Goal: Find specific page/section: Find specific page/section

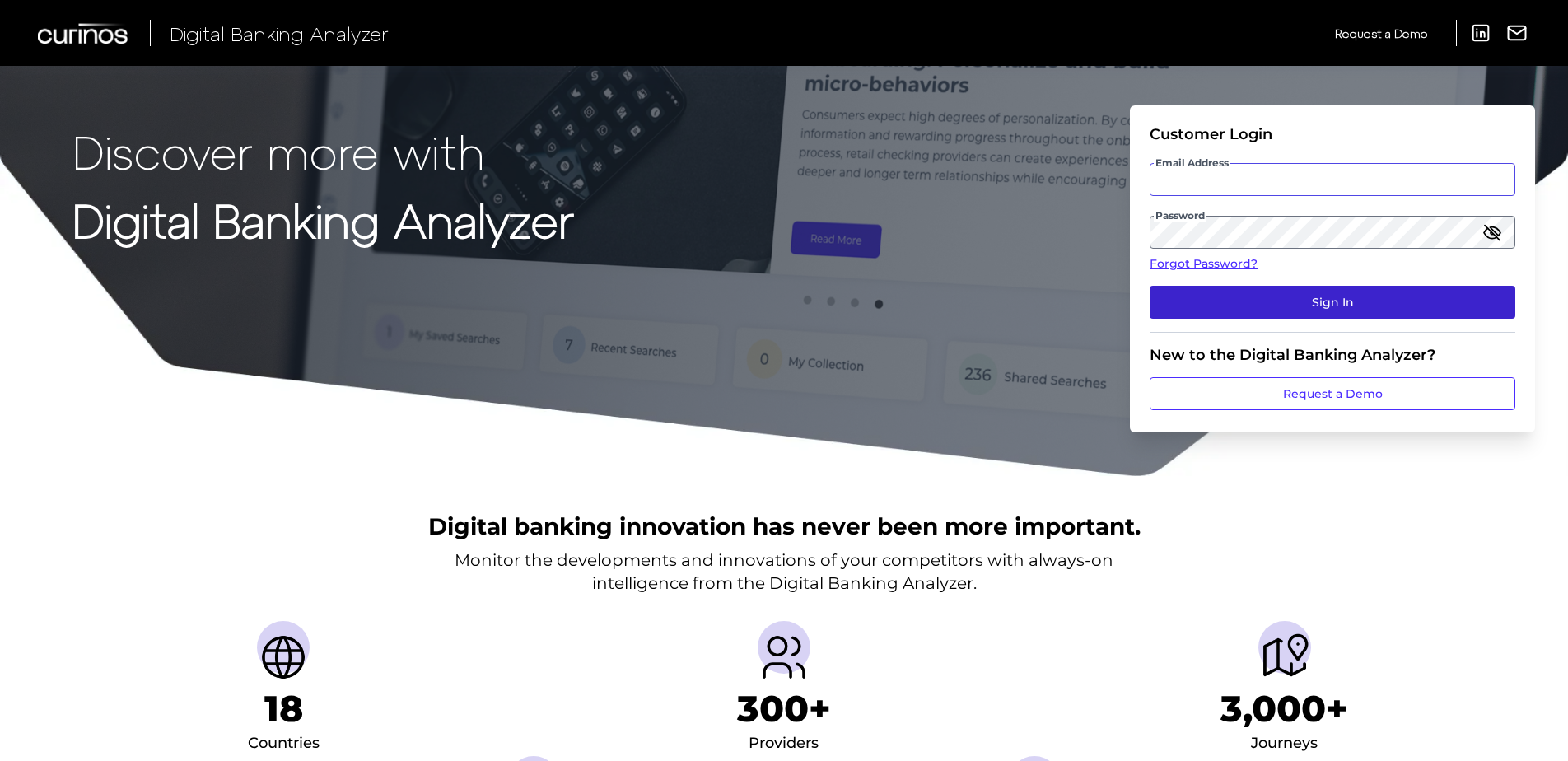
type input "[US_STATE][EMAIL_ADDRESS][DOMAIN_NAME]"
click at [1220, 292] on button "Sign In" at bounding box center [1333, 302] width 366 height 33
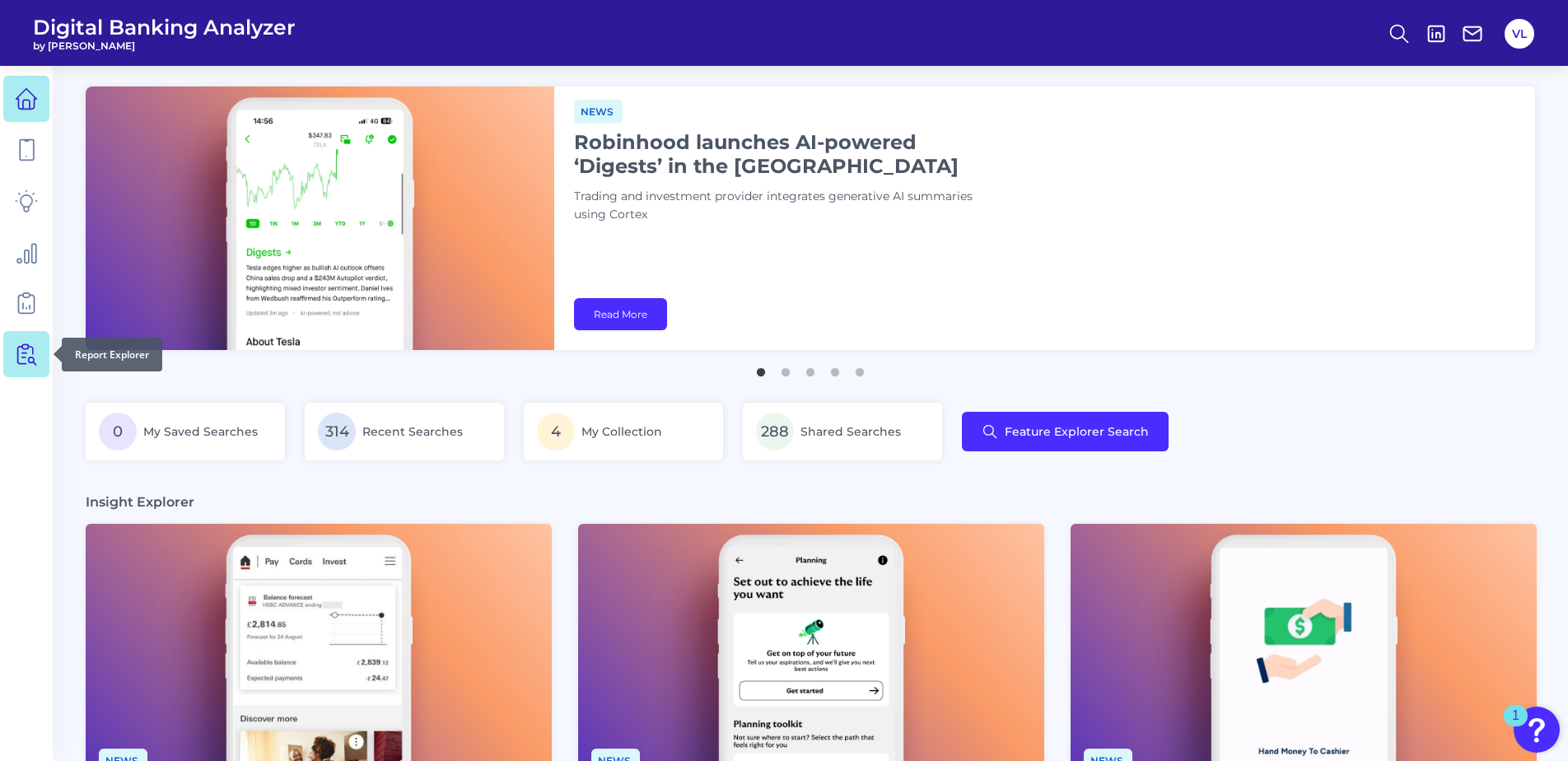
click at [16, 359] on icon at bounding box center [26, 354] width 23 height 23
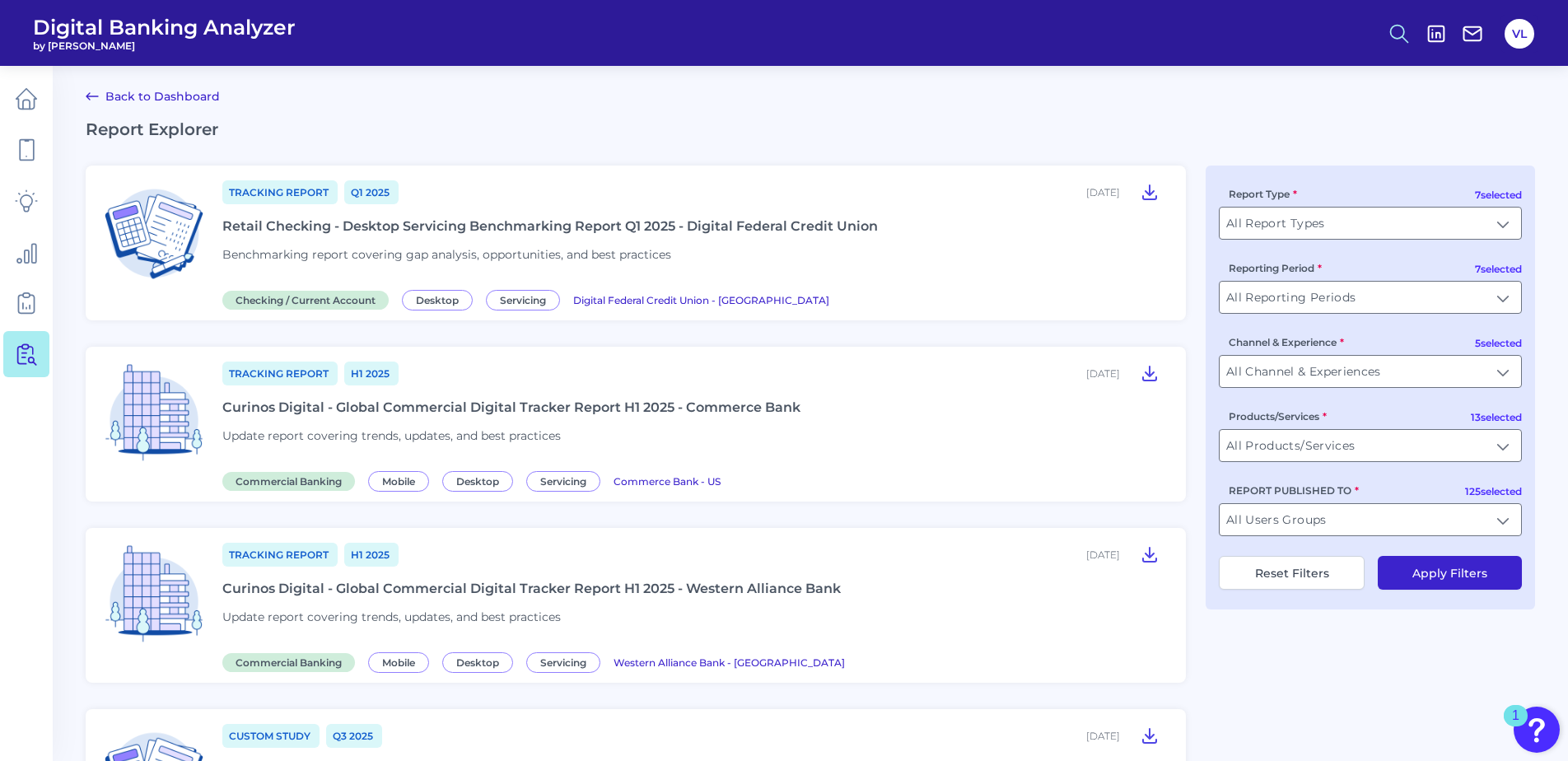
click at [1384, 34] on button at bounding box center [1399, 33] width 38 height 38
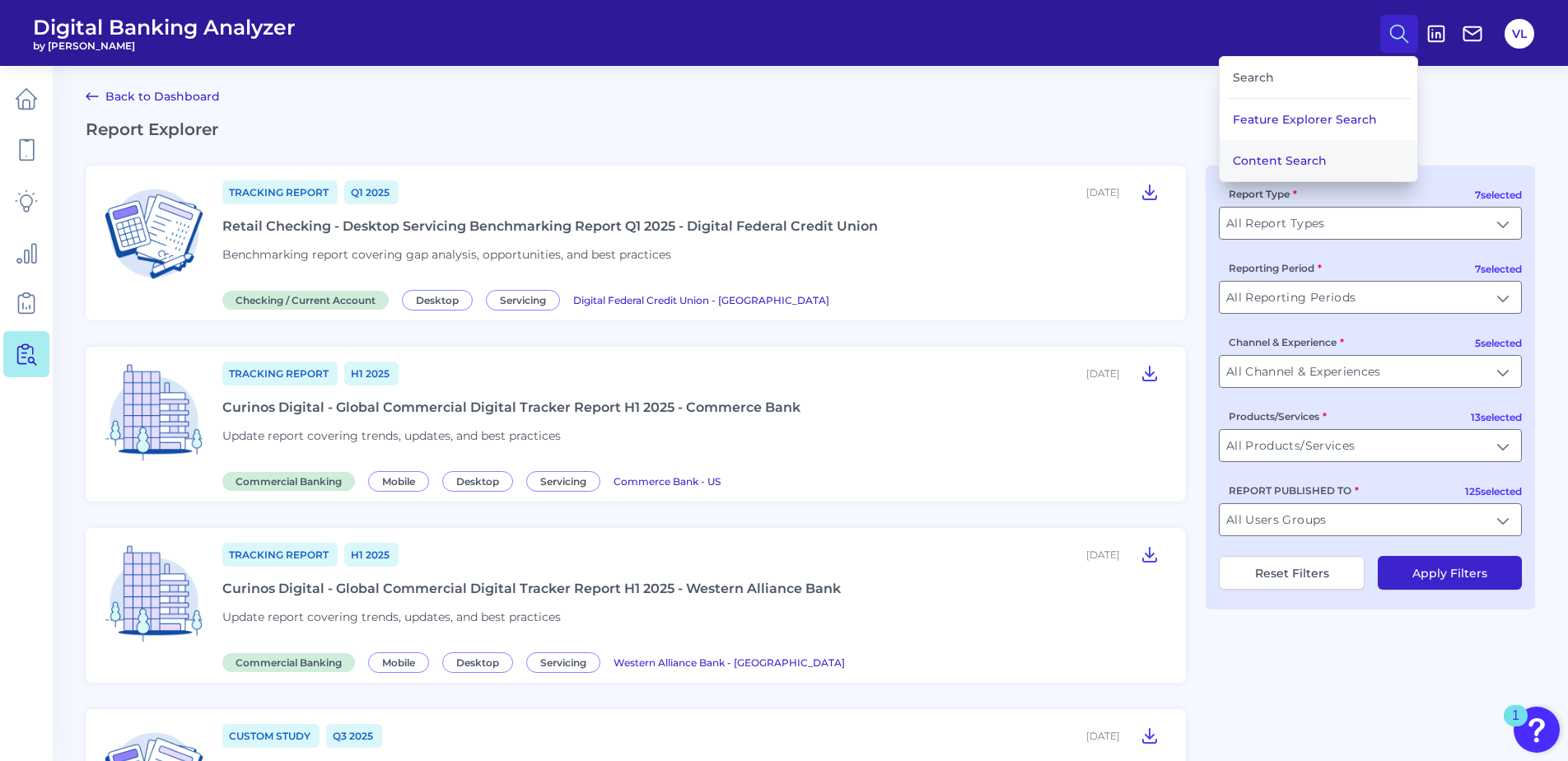
click at [1266, 156] on button "Content Search" at bounding box center [1318, 161] width 197 height 42
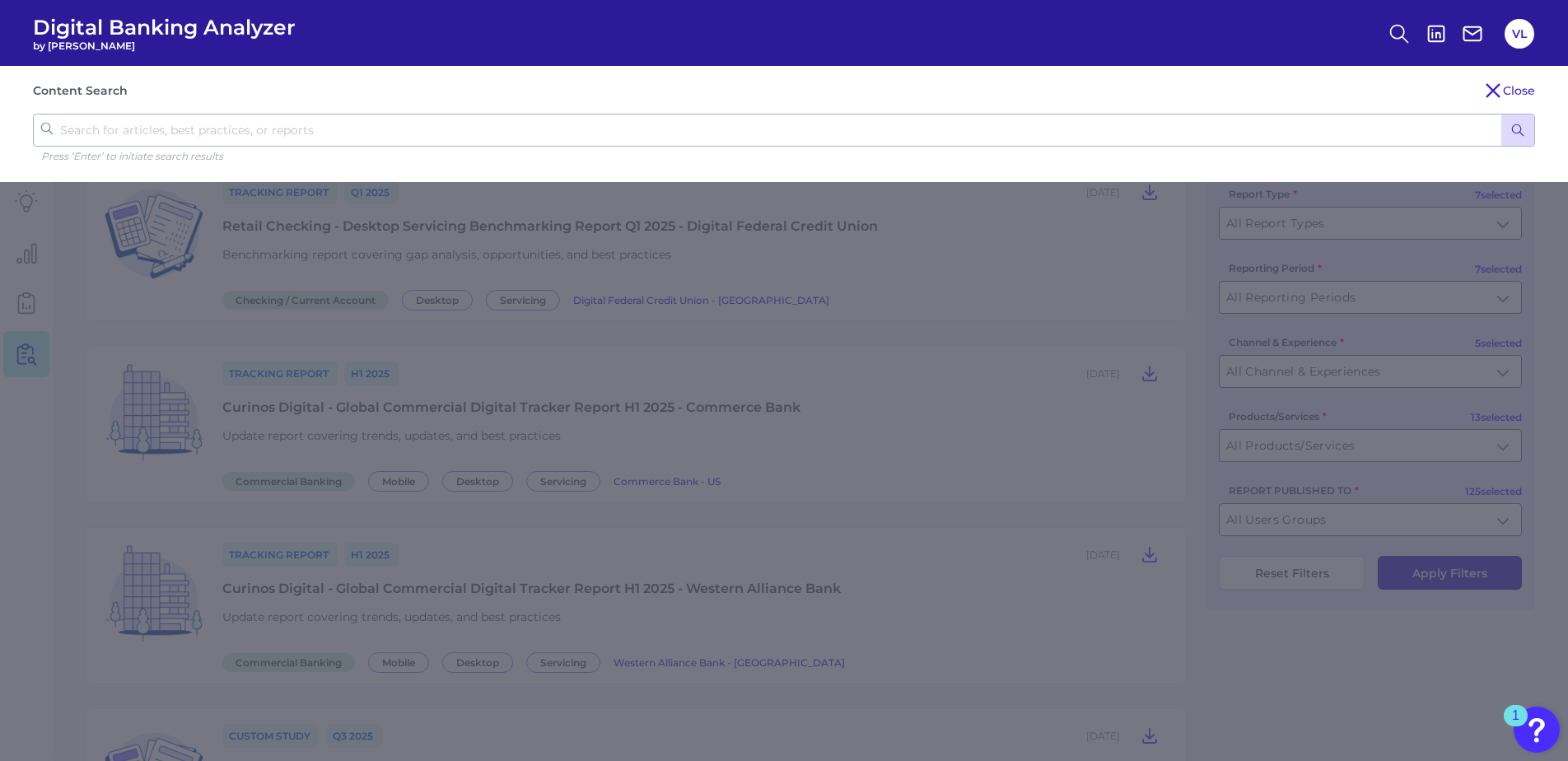
click at [962, 128] on input "text" at bounding box center [784, 131] width 1502 height 33
click at [1520, 86] on button "Close" at bounding box center [1510, 90] width 52 height 19
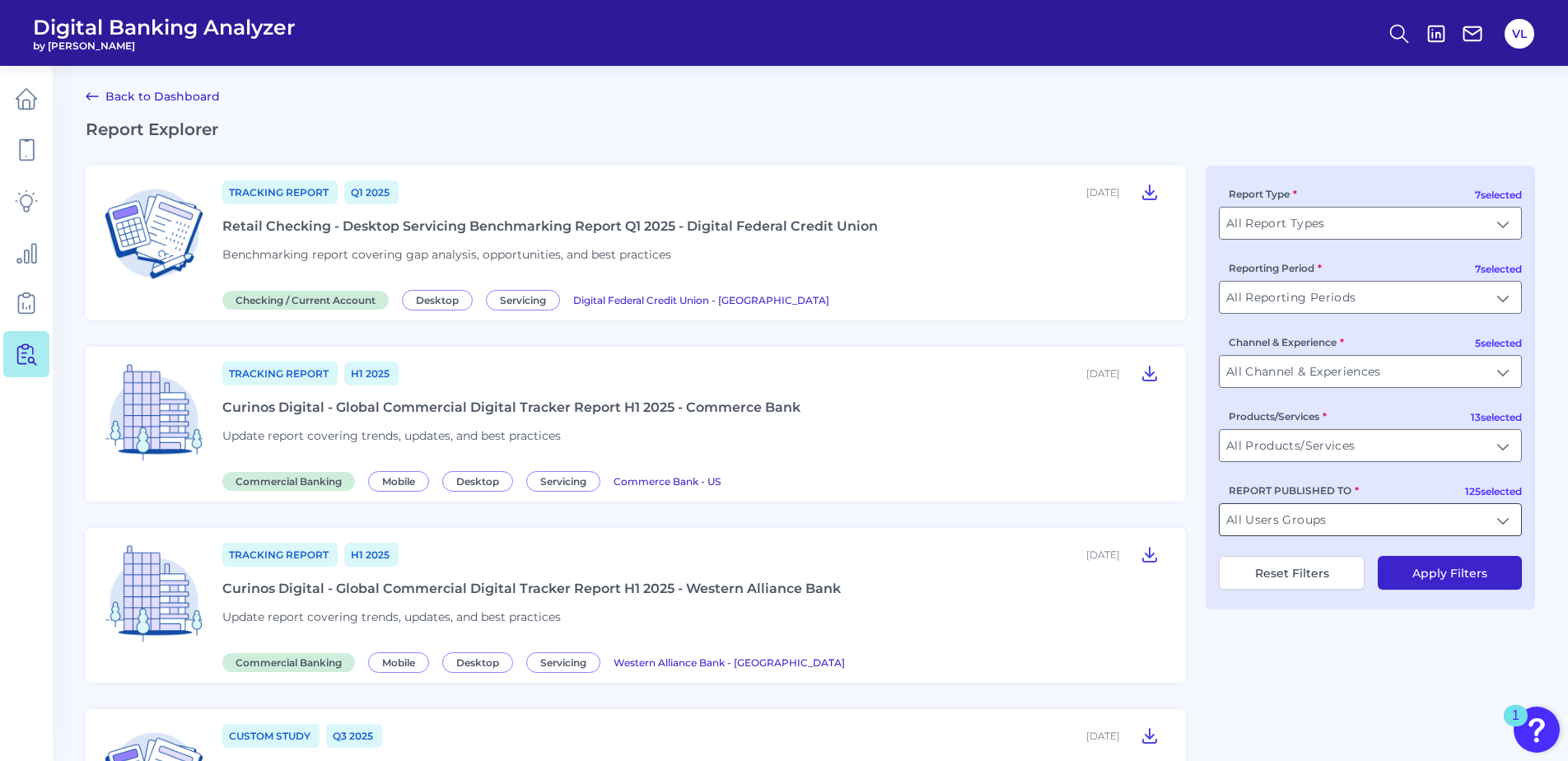
click at [1325, 532] on input "All Users Groups" at bounding box center [1371, 519] width 302 height 31
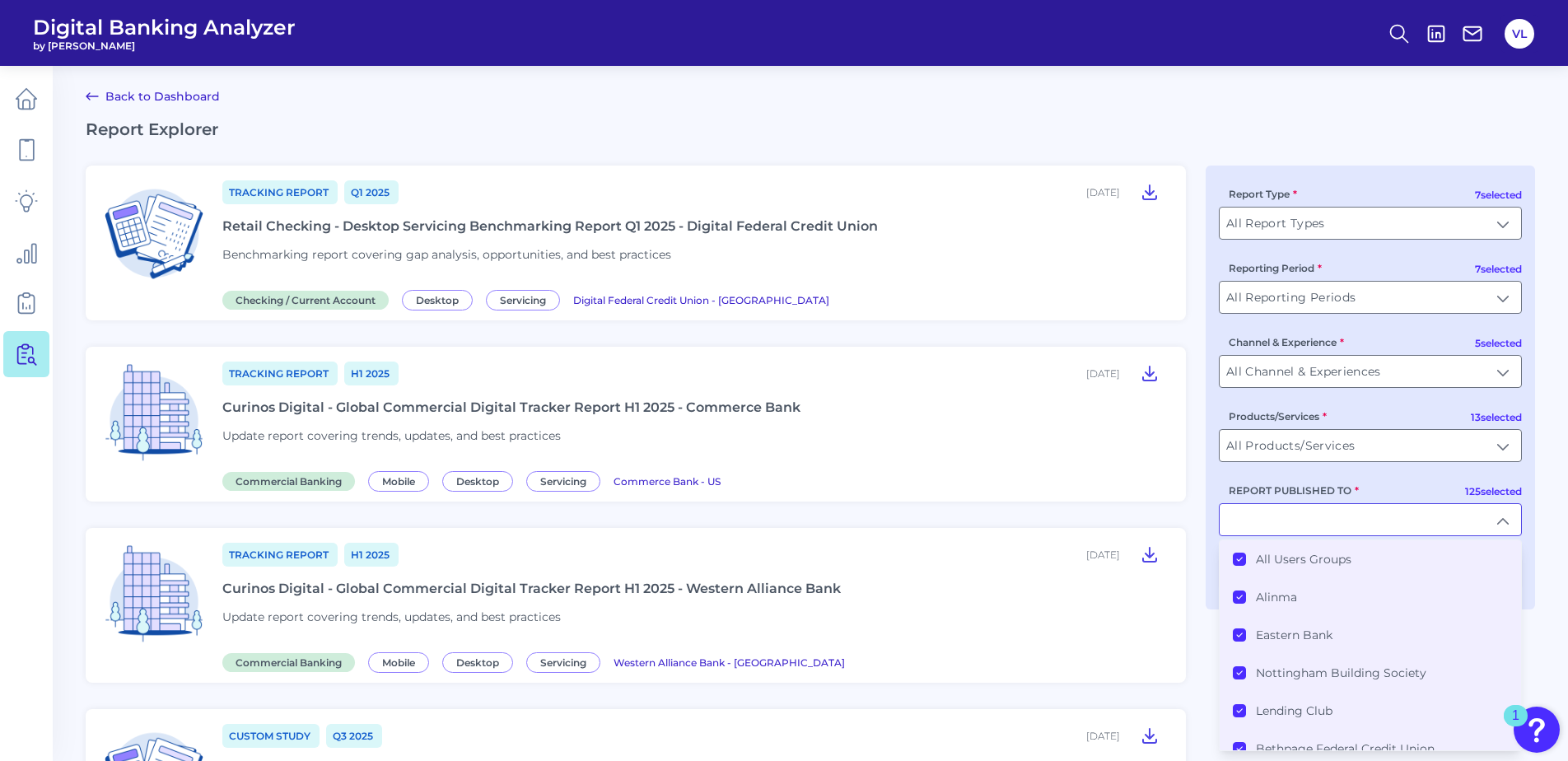
click at [1283, 565] on label "All Users Groups" at bounding box center [1304, 558] width 96 height 15
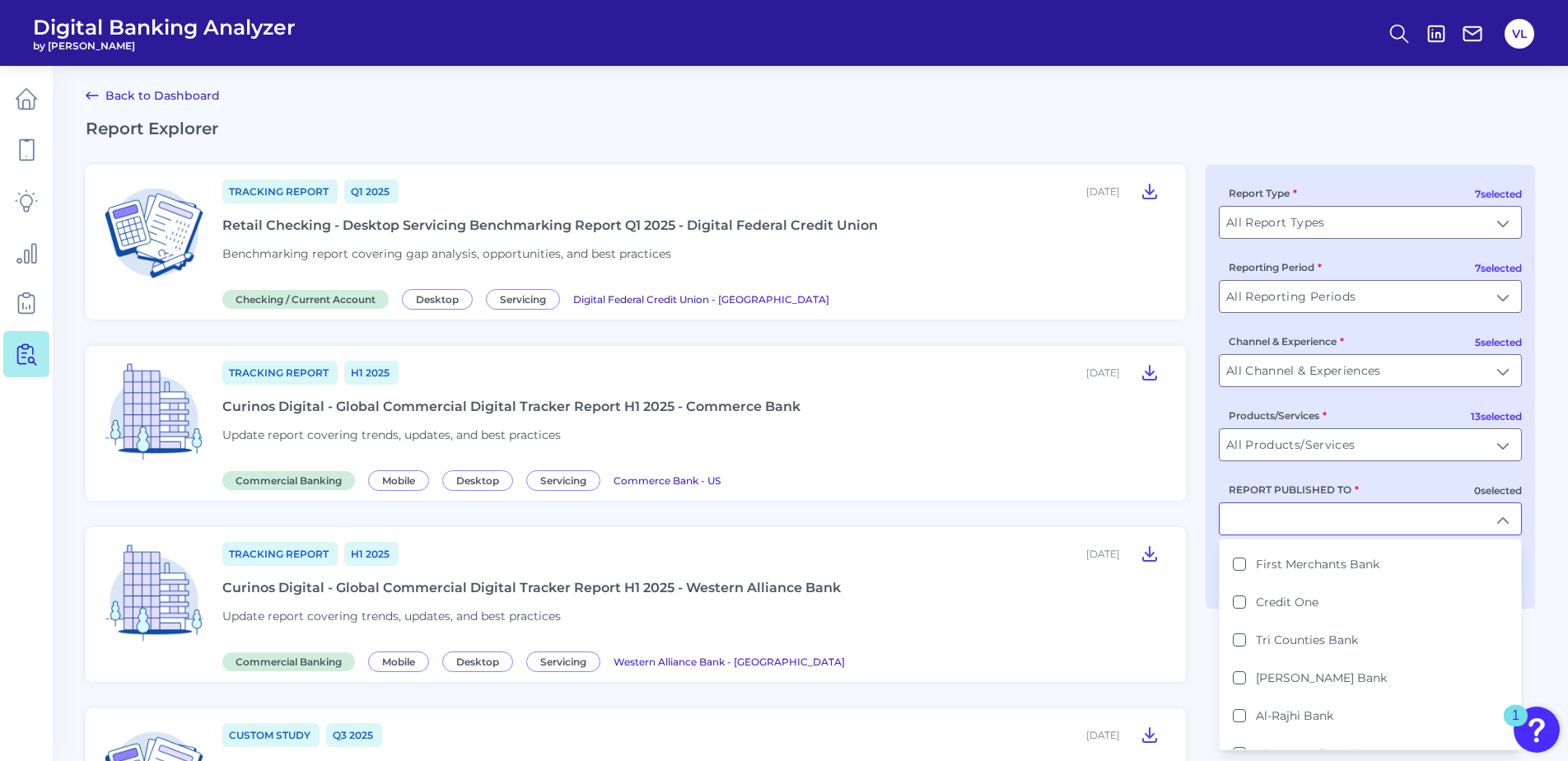
scroll to position [2169, 0]
click at [1291, 453] on input "All Products/Services" at bounding box center [1371, 445] width 302 height 31
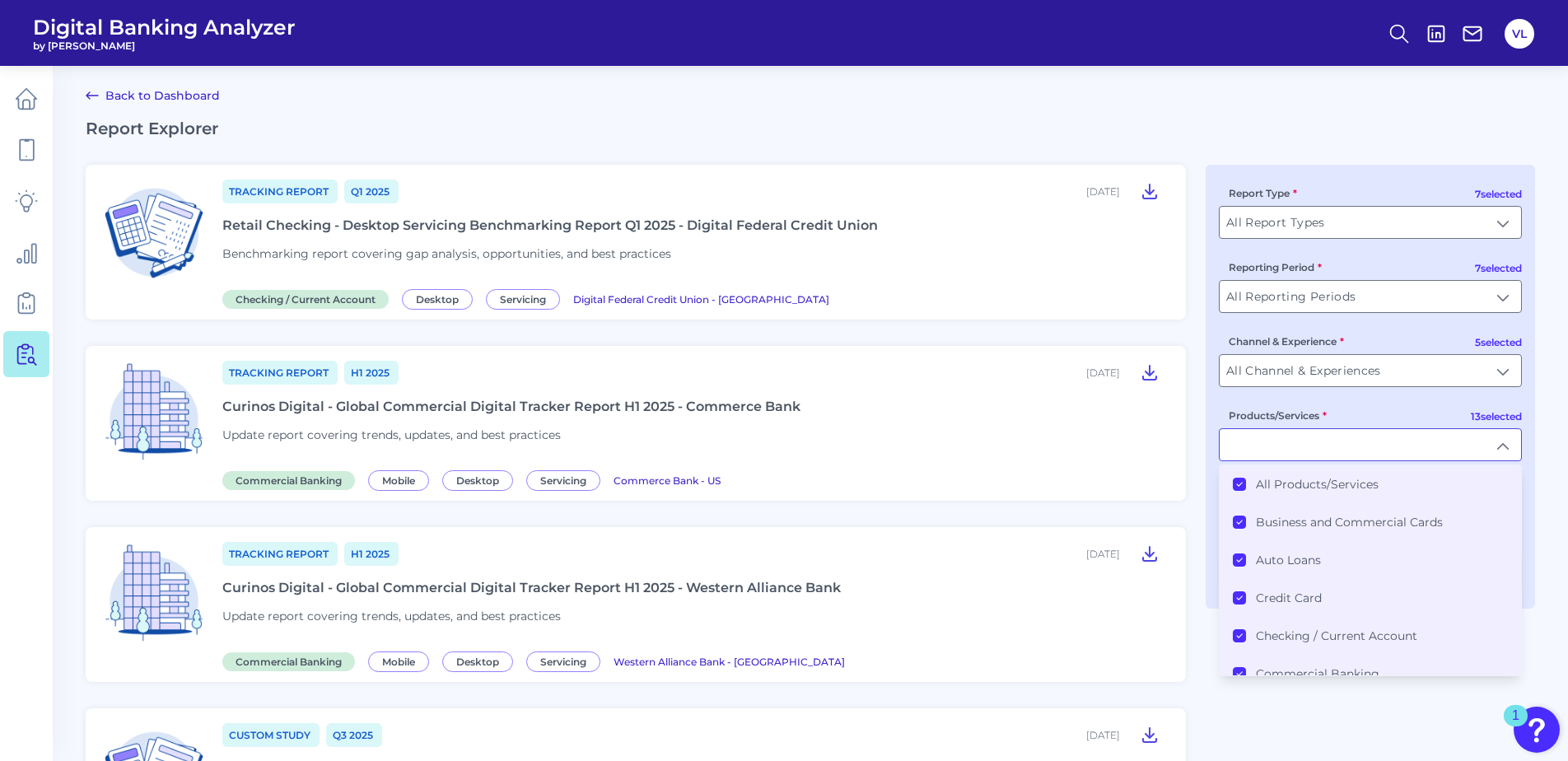
click at [1266, 495] on li "All Products/Services" at bounding box center [1371, 483] width 302 height 38
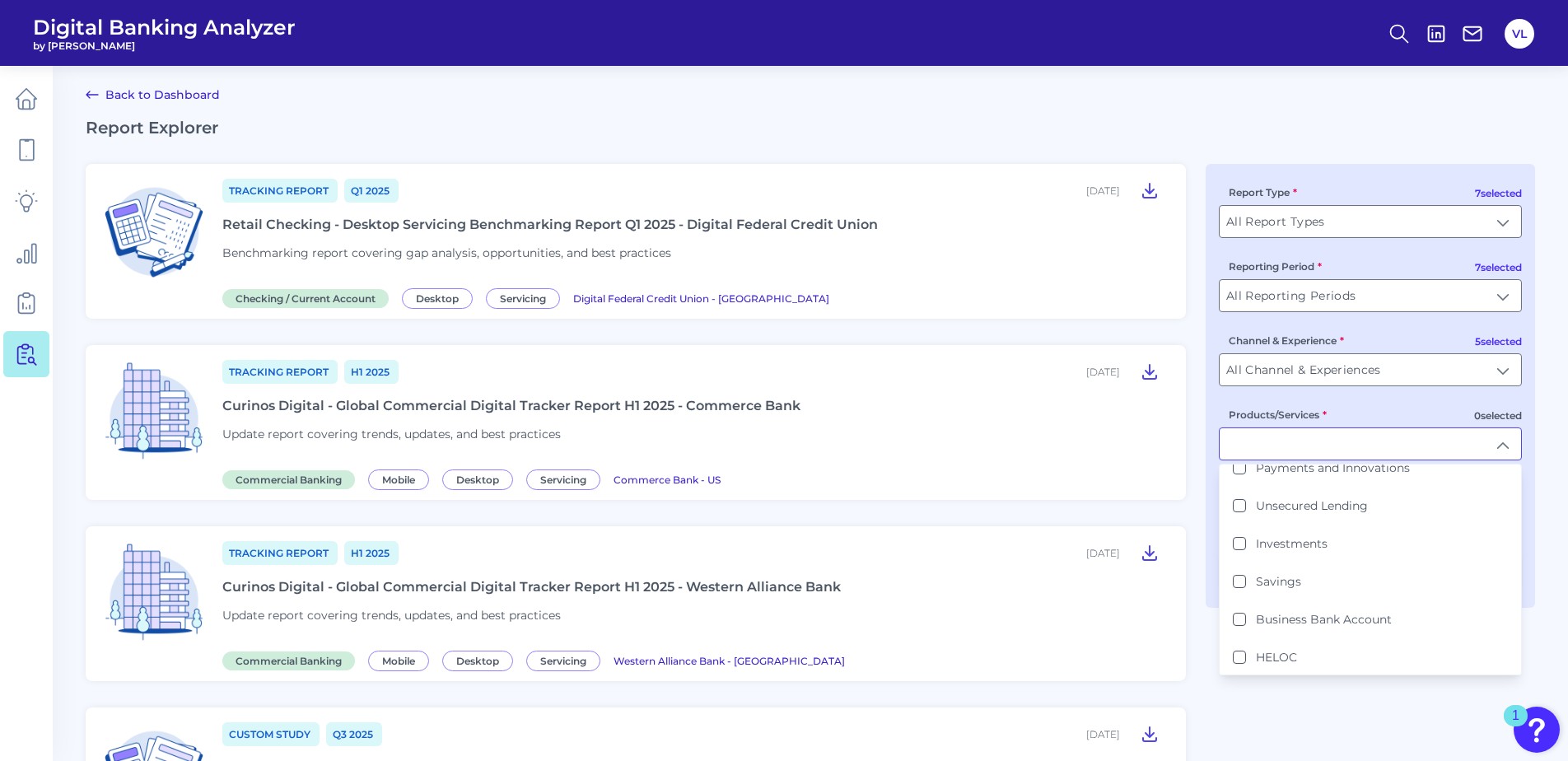
scroll to position [320, 0]
click at [1277, 625] on li "Business Bank Account" at bounding box center [1371, 617] width 302 height 38
type input "Business Bank Account"
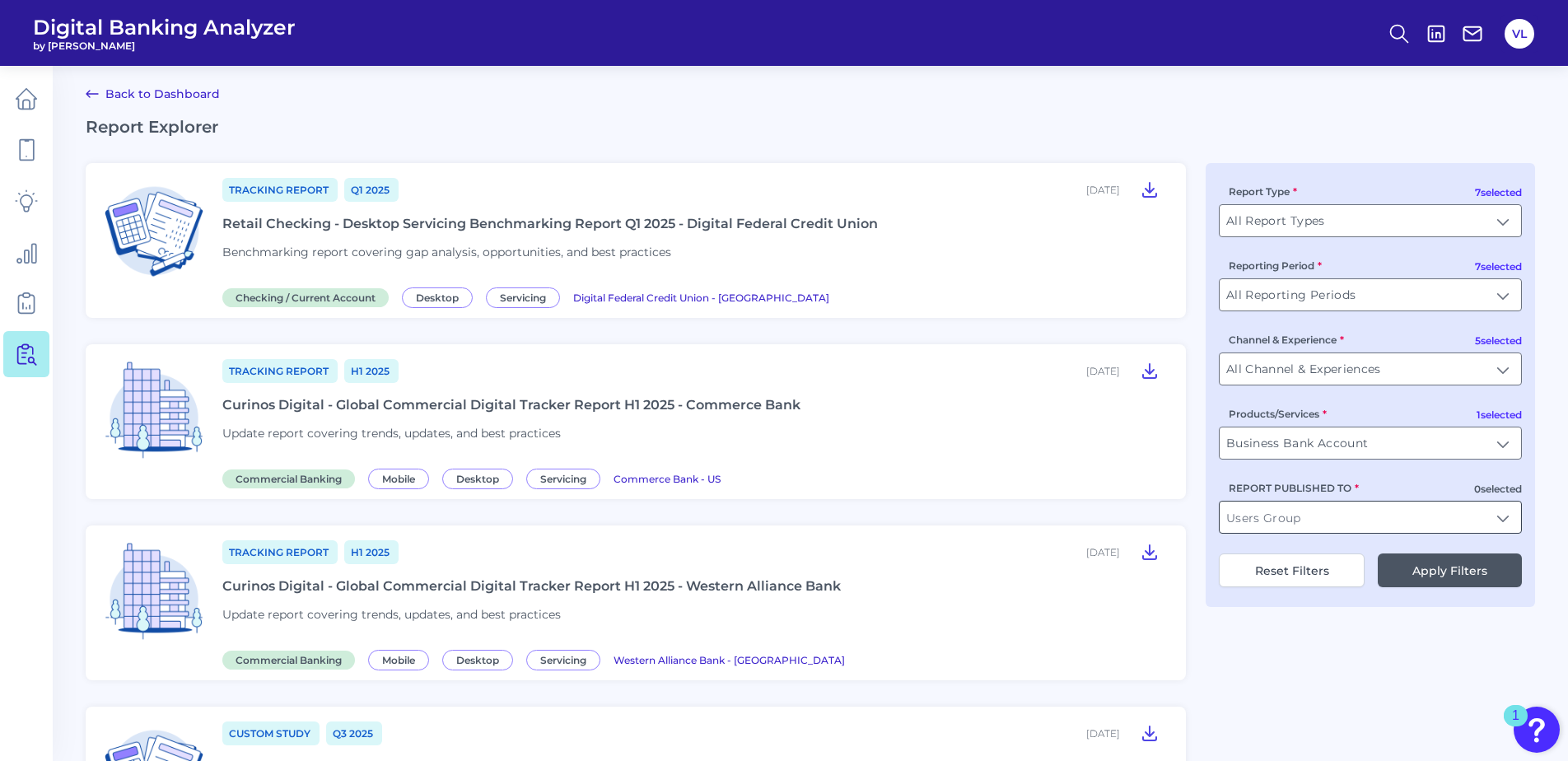
click at [1345, 529] on input "REPORT PUBLISHED TO" at bounding box center [1371, 517] width 302 height 31
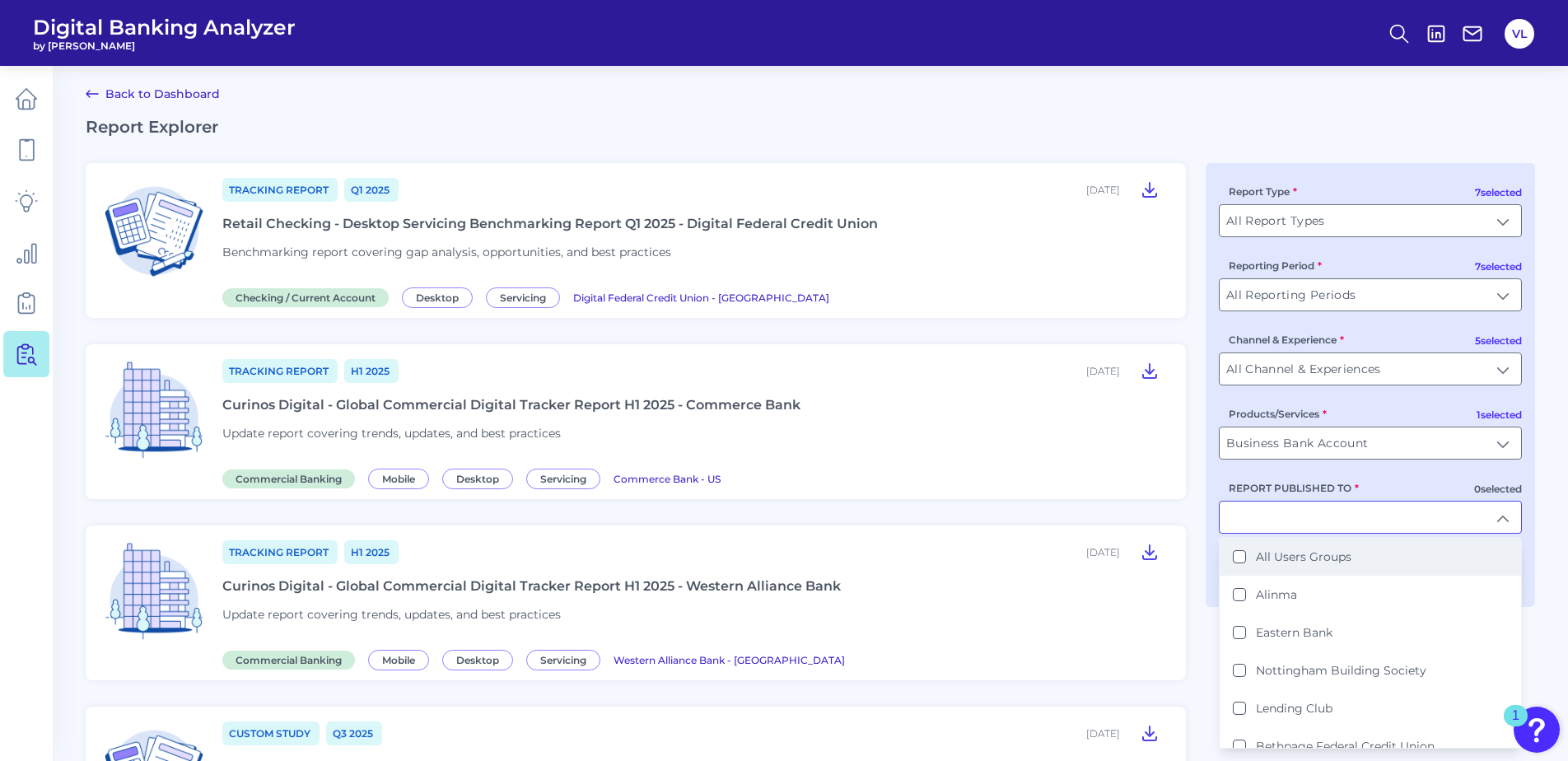
click at [1297, 552] on label "All Users Groups" at bounding box center [1304, 556] width 96 height 15
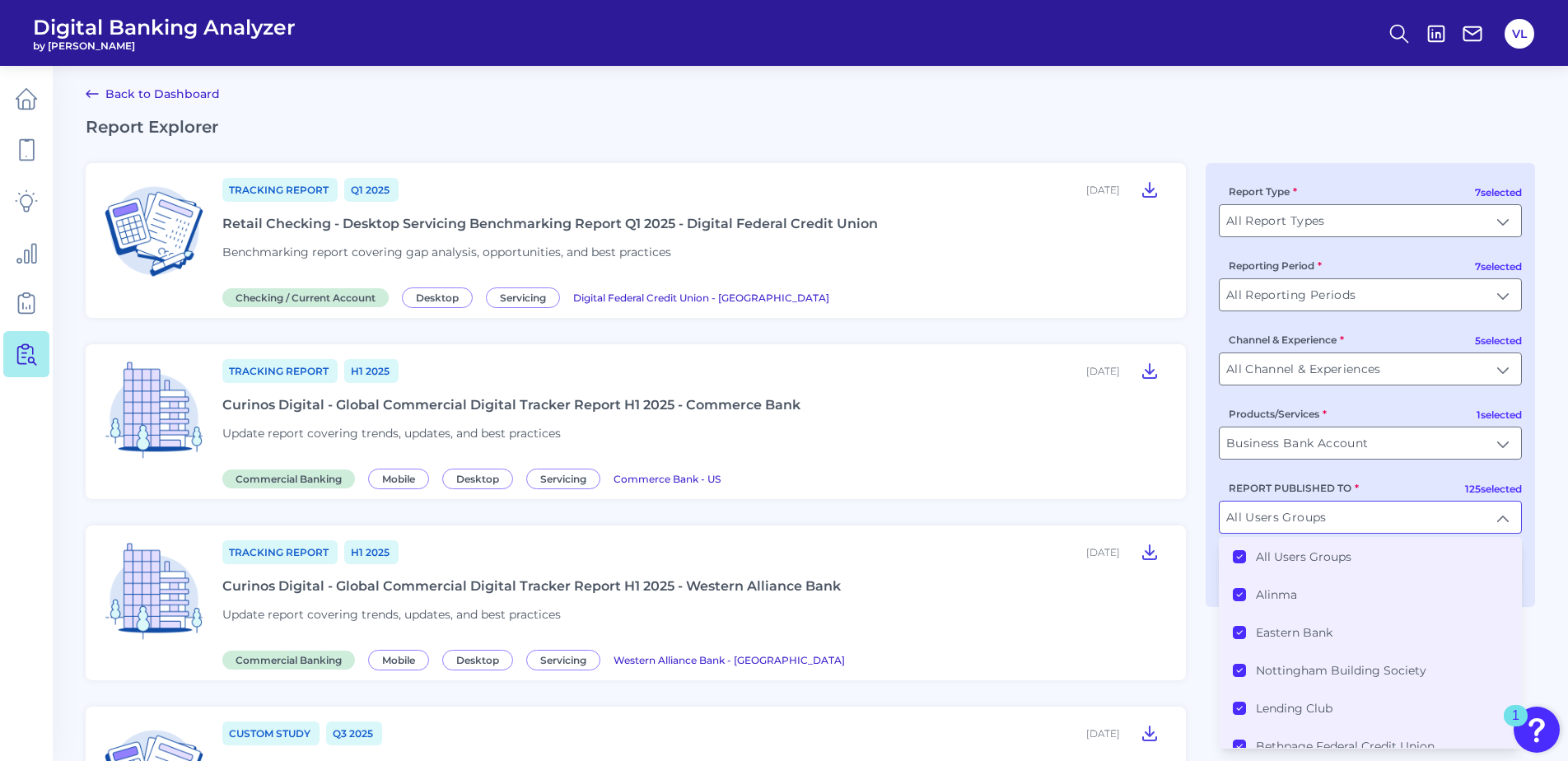
type input "All Users Groups"
click at [1324, 554] on label "All Users Groups" at bounding box center [1304, 555] width 96 height 15
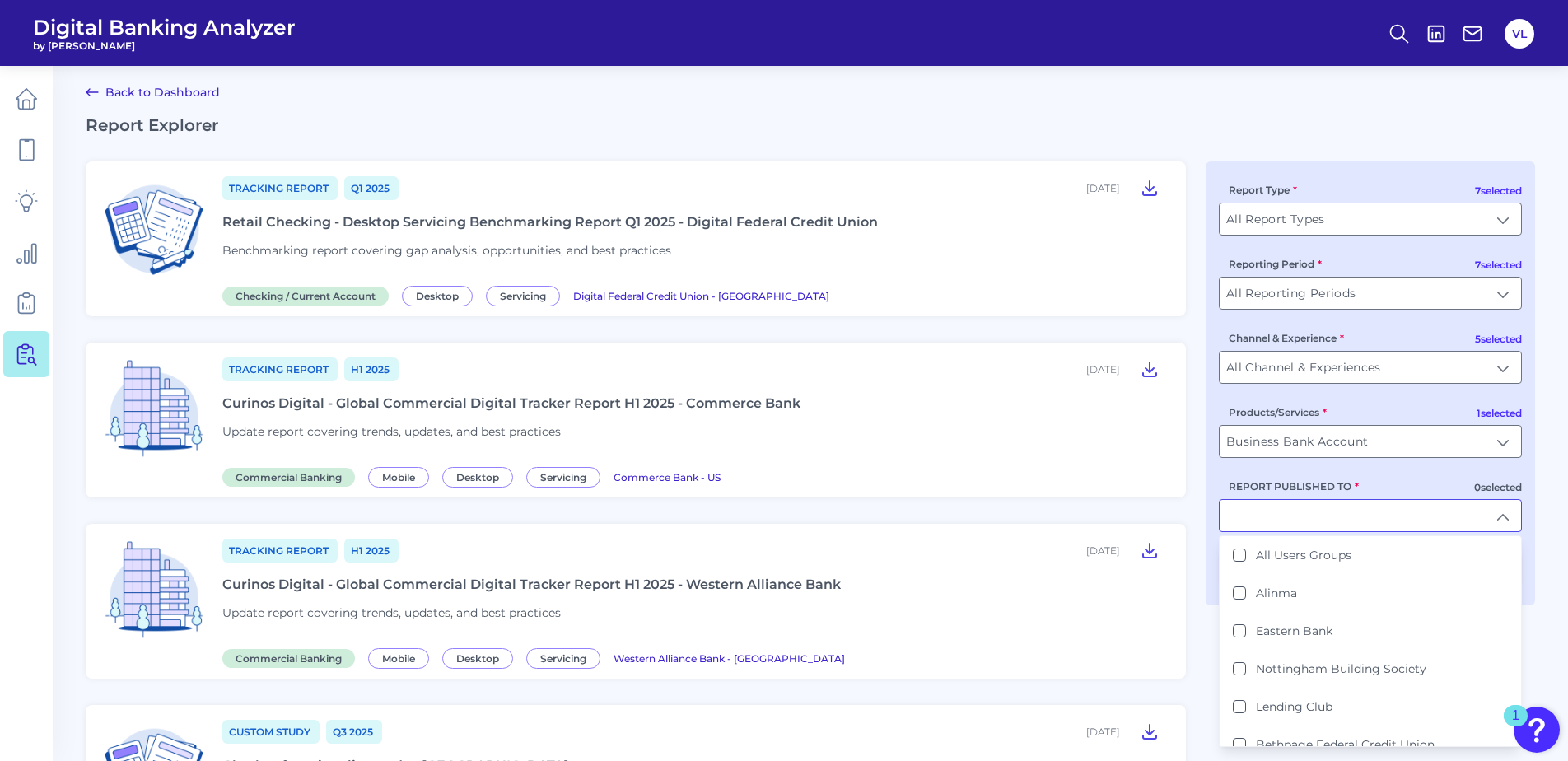
click at [1274, 526] on input "REPORT PUBLISHED TO" at bounding box center [1371, 515] width 302 height 31
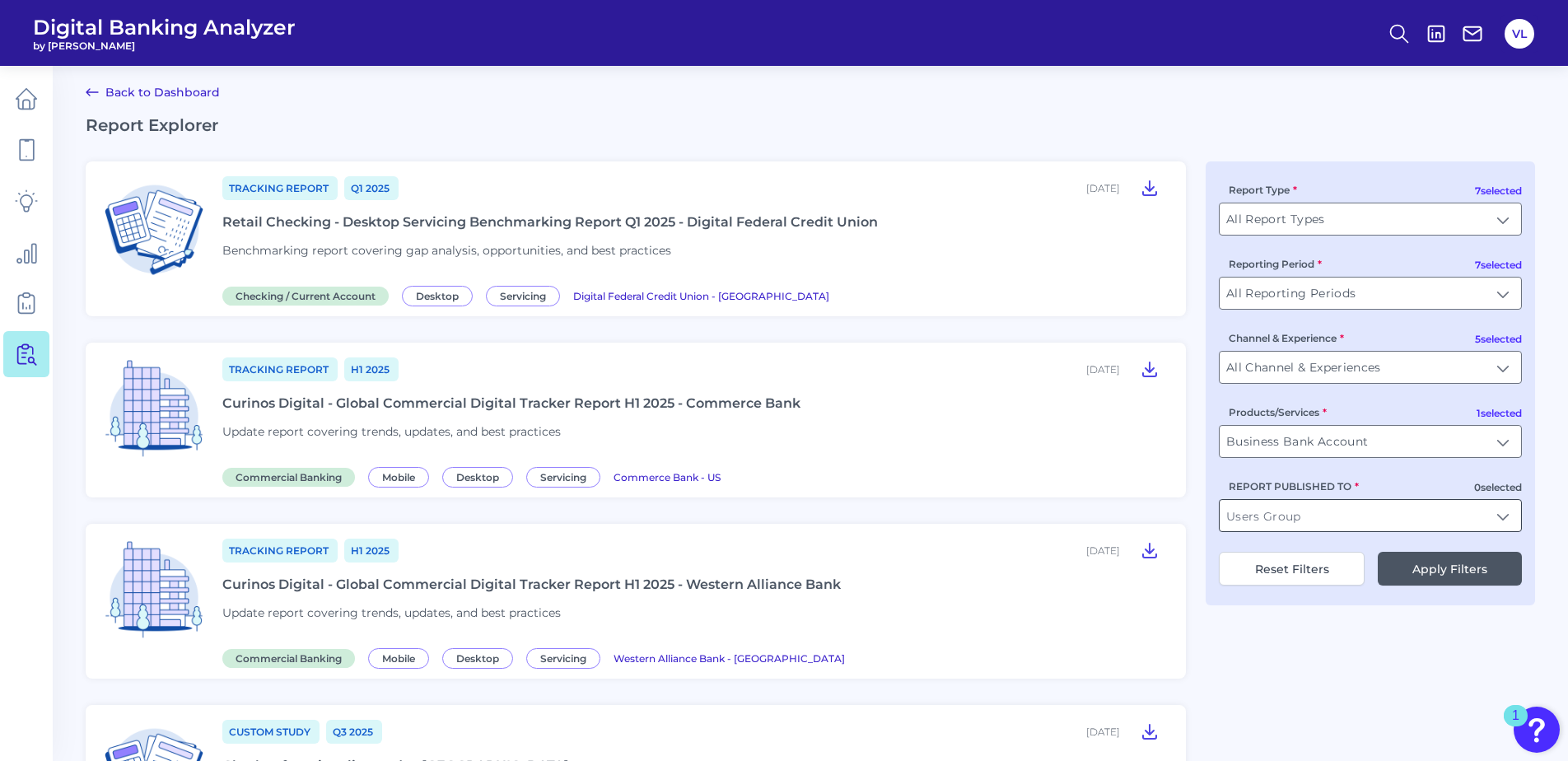
click at [1267, 509] on input "REPORT PUBLISHED TO" at bounding box center [1371, 515] width 302 height 31
click at [1285, 548] on label "Lloy ds Bank" at bounding box center [1291, 554] width 70 height 15
type input "Lloyds Bank"
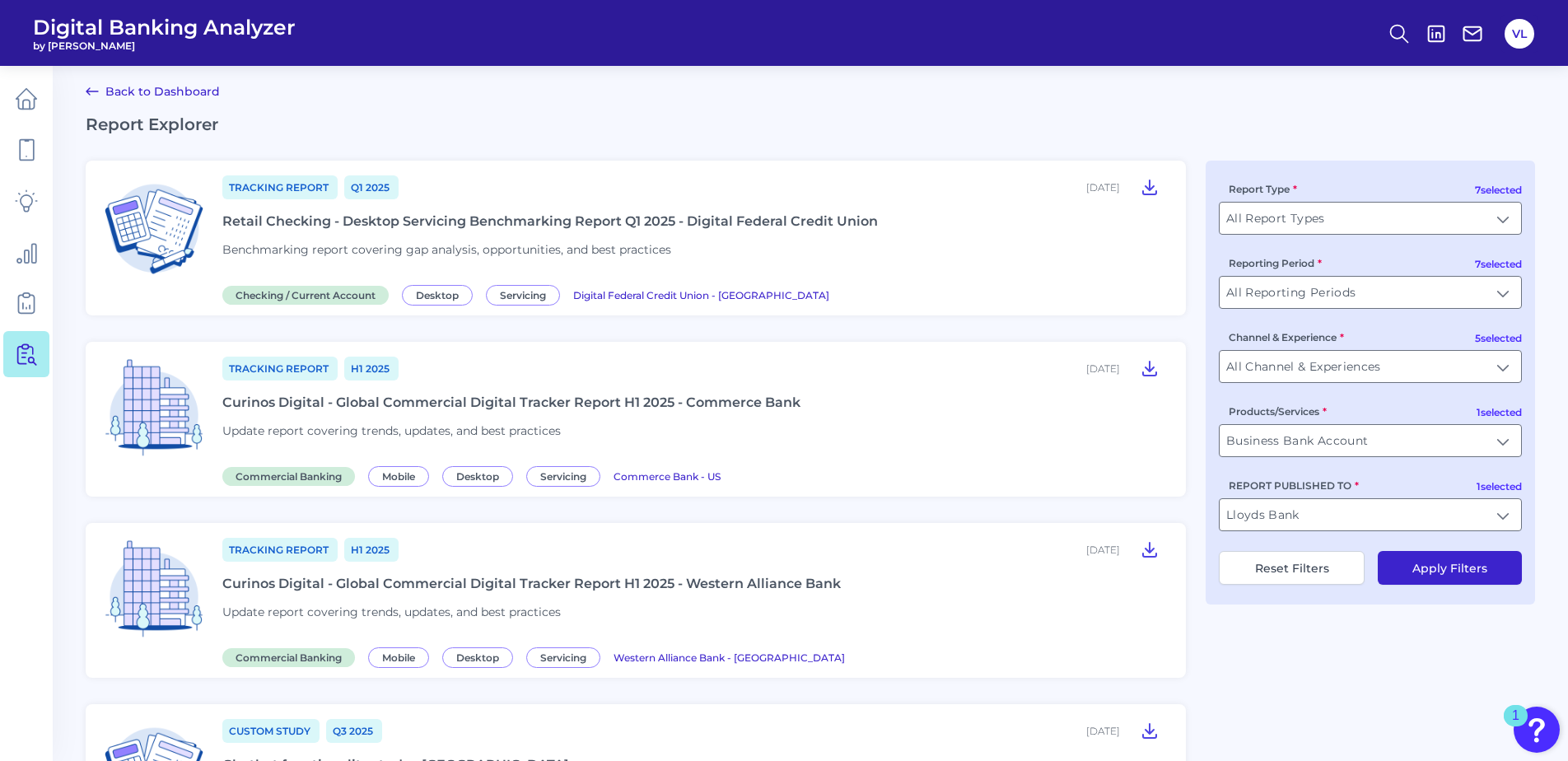
click at [1432, 574] on button "Apply Filters" at bounding box center [1450, 568] width 144 height 34
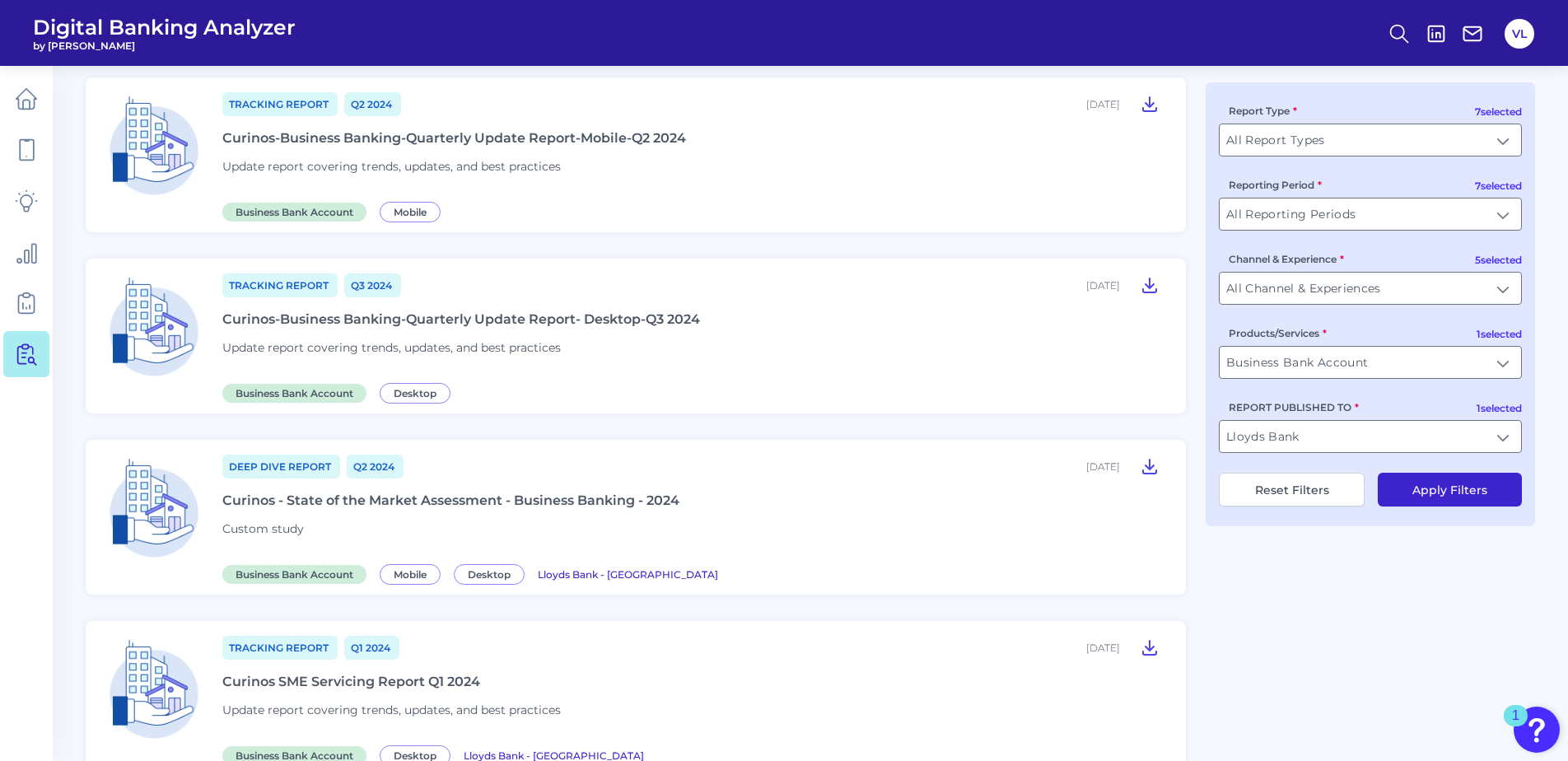
scroll to position [84, 0]
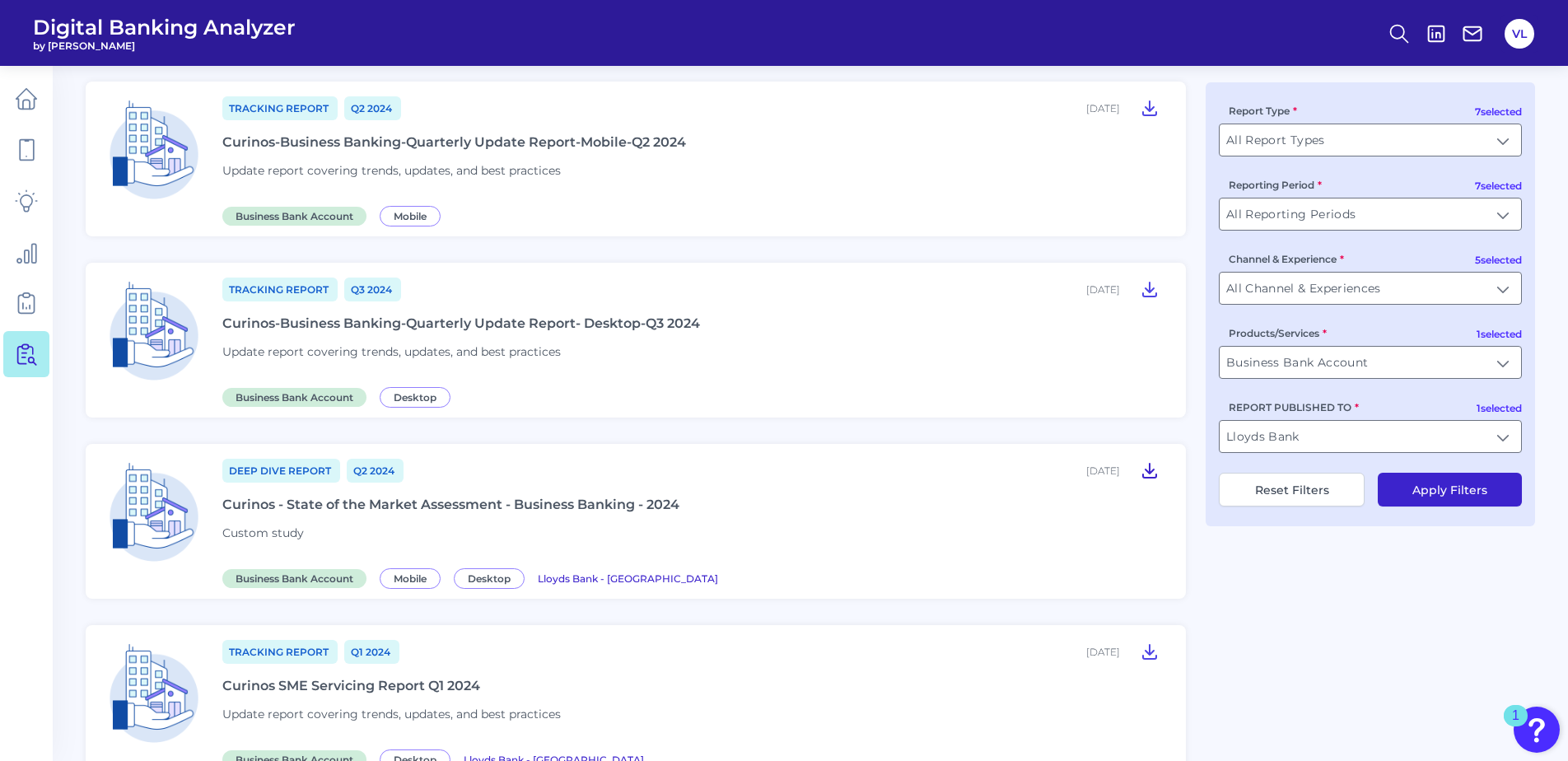
click at [1154, 468] on icon at bounding box center [1149, 470] width 19 height 19
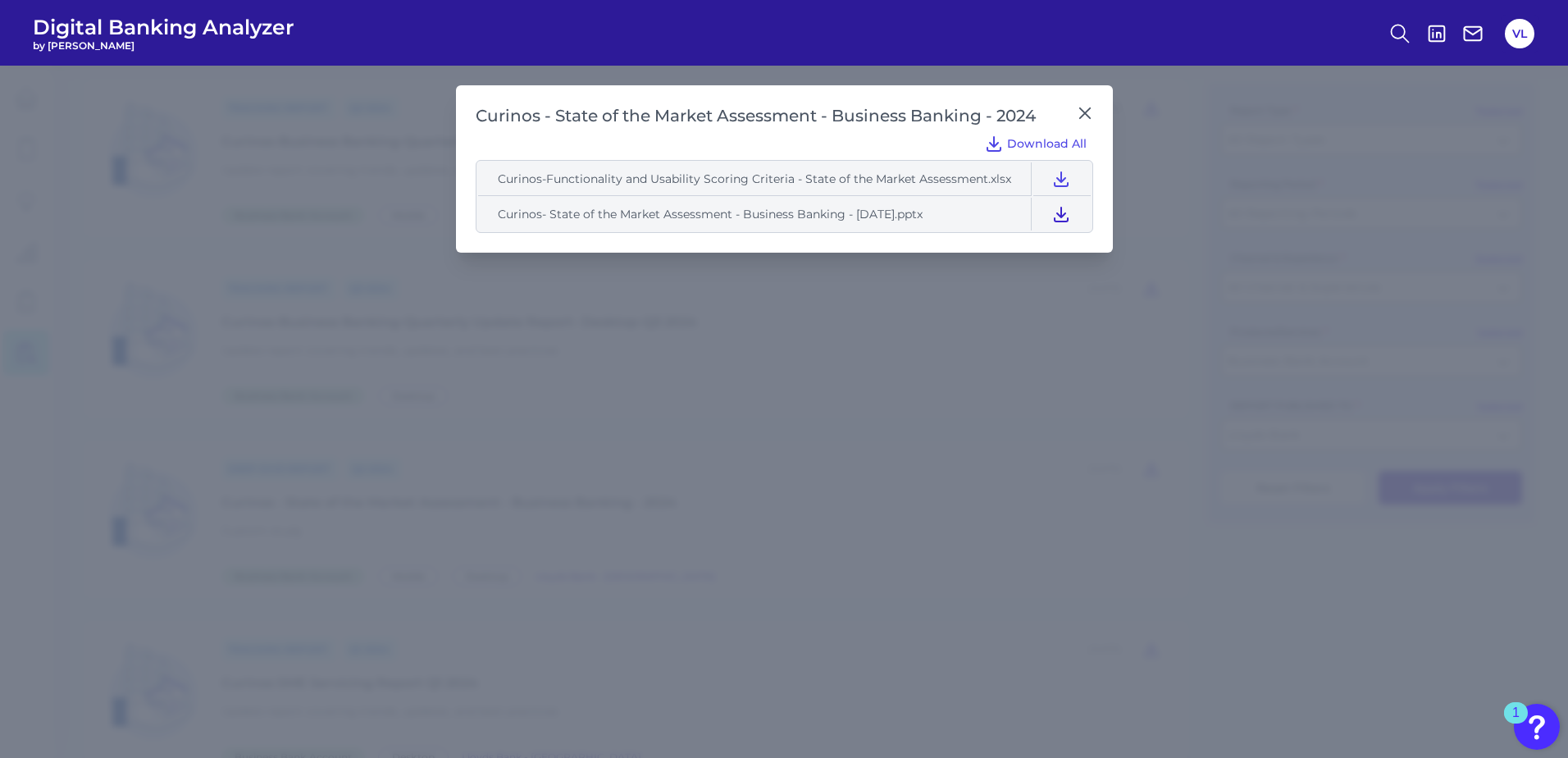
click at [1072, 218] on button at bounding box center [1061, 214] width 56 height 33
click at [1080, 109] on icon at bounding box center [1085, 113] width 16 height 16
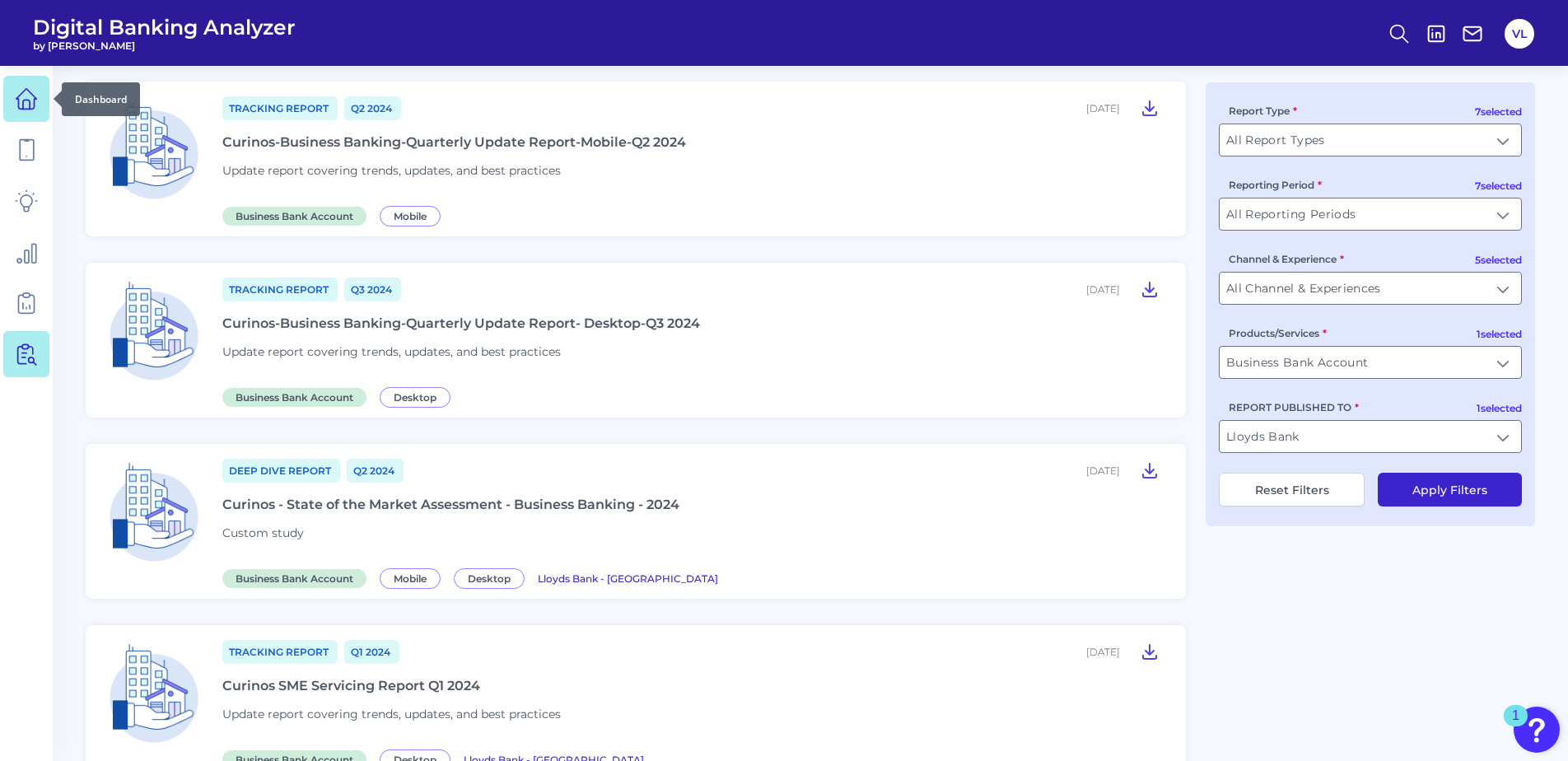
click at [30, 88] on icon at bounding box center [26, 99] width 23 height 23
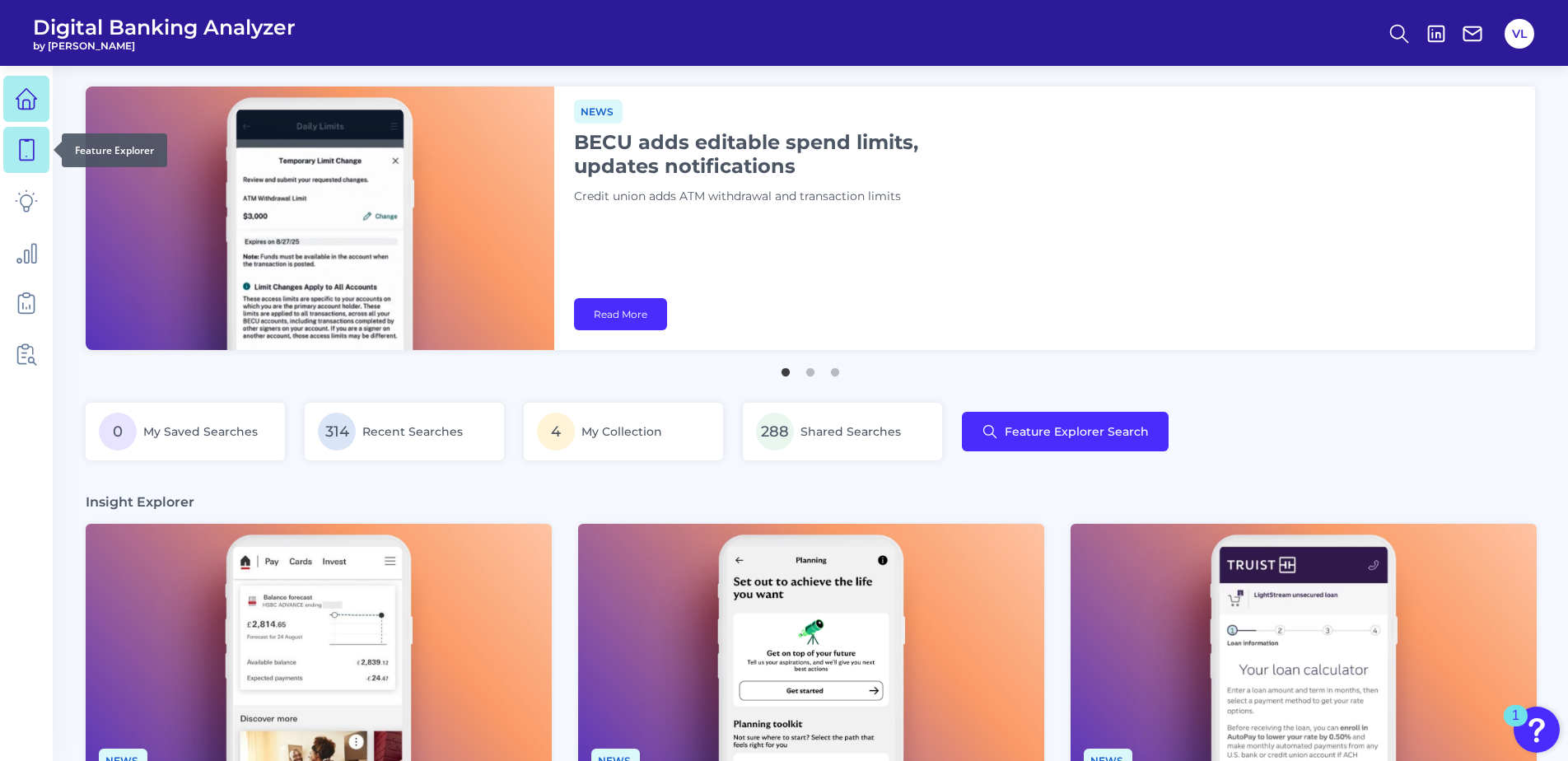
click at [30, 165] on link at bounding box center [26, 150] width 46 height 46
